Goal: Task Accomplishment & Management: Use online tool/utility

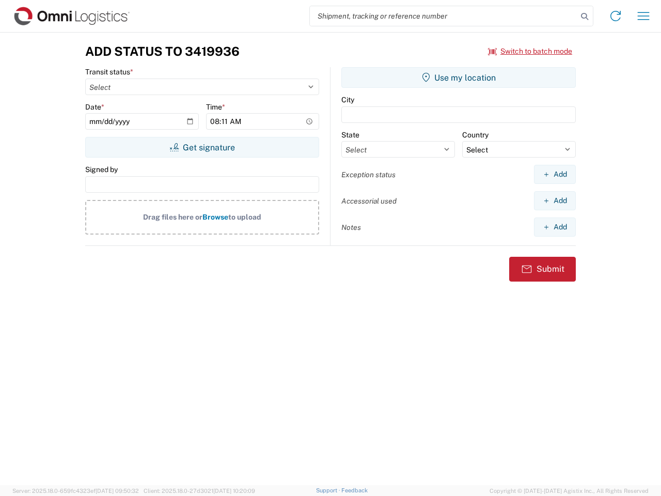
click at [444, 16] on input "search" at bounding box center [443, 16] width 267 height 20
click at [585, 17] on icon at bounding box center [584, 16] width 14 height 14
click at [615, 16] on icon at bounding box center [615, 16] width 17 height 17
click at [643, 16] on icon "button" at bounding box center [644, 16] width 12 height 8
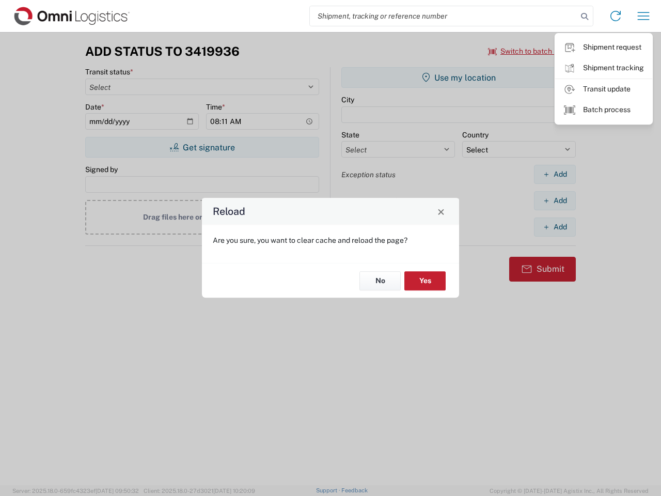
click at [202, 147] on div "Reload Are you sure, you want to clear cache and reload the page? No Yes" at bounding box center [330, 248] width 661 height 496
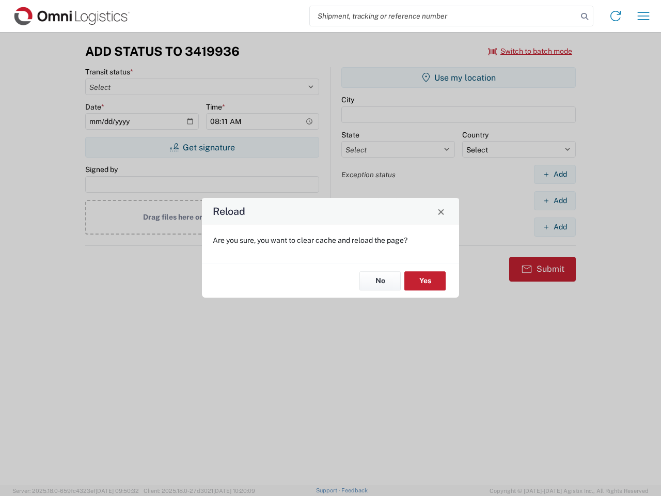
click at [459, 77] on div "Reload Are you sure, you want to clear cache and reload the page? No Yes" at bounding box center [330, 248] width 661 height 496
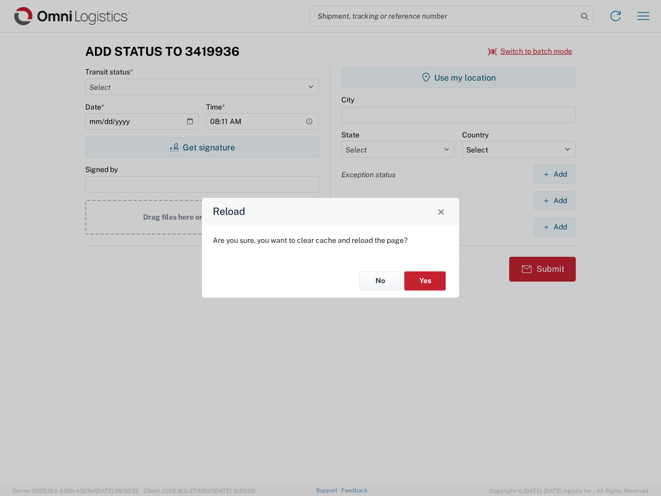
click at [555, 174] on div "Reload Are you sure, you want to clear cache and reload the page? No Yes" at bounding box center [330, 248] width 661 height 496
click at [555, 200] on div "Reload Are you sure, you want to clear cache and reload the page? No Yes" at bounding box center [330, 248] width 661 height 496
click at [555, 227] on div "Reload Are you sure, you want to clear cache and reload the page? No Yes" at bounding box center [330, 248] width 661 height 496
